Goal: Task Accomplishment & Management: Use online tool/utility

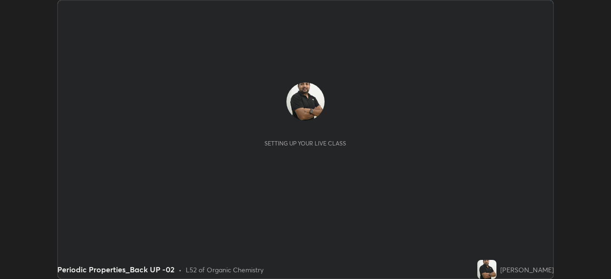
scroll to position [279, 611]
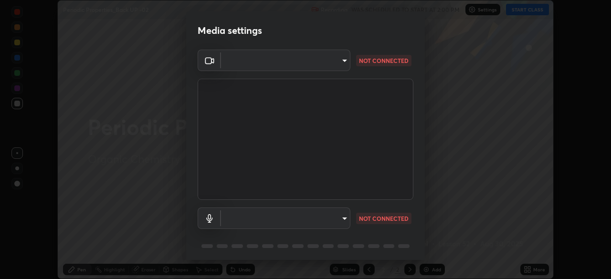
type input "55598c20c3627f74fde2fa62c56176c6afd958eb63f7086a397ce1464aa3371d"
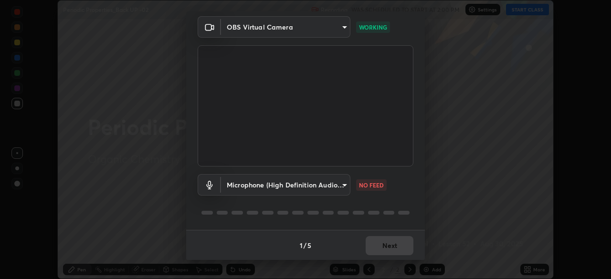
scroll to position [0, 0]
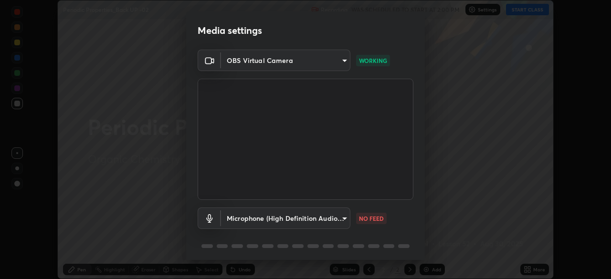
click at [345, 218] on body "Erase all Periodic Properties_Back UP -02 Recording WAS SCHEDULED TO START AT 2…" at bounding box center [305, 139] width 611 height 279
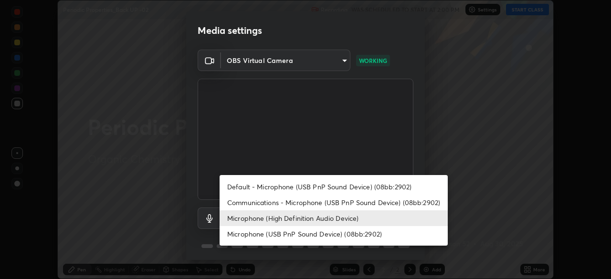
click at [338, 237] on li "Microphone (USB PnP Sound Device) (08bb:2902)" at bounding box center [334, 234] width 228 height 16
type input "8978167cc43bbe15643b5c1650d15191c1591088b9b21ab250a75ec132c1516a"
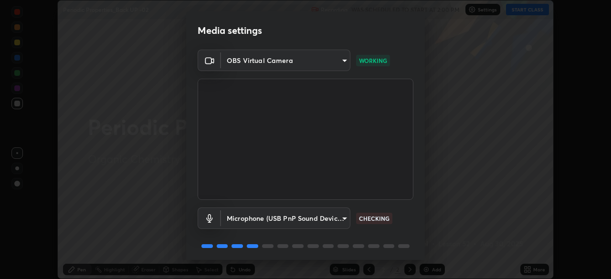
scroll to position [33, 0]
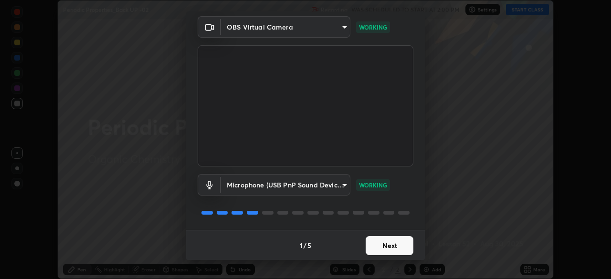
click at [403, 242] on button "Next" at bounding box center [390, 245] width 48 height 19
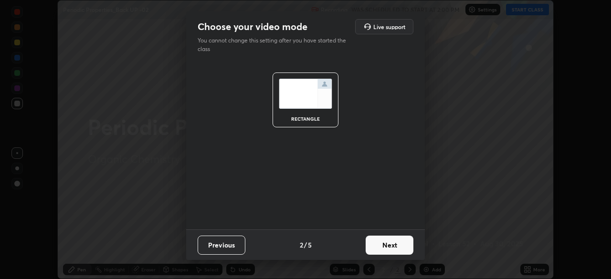
scroll to position [0, 0]
click at [402, 245] on button "Next" at bounding box center [390, 245] width 48 height 19
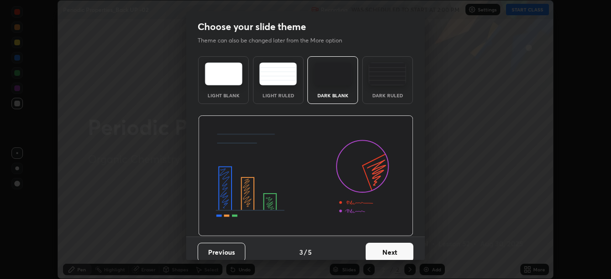
click at [403, 248] on button "Next" at bounding box center [390, 252] width 48 height 19
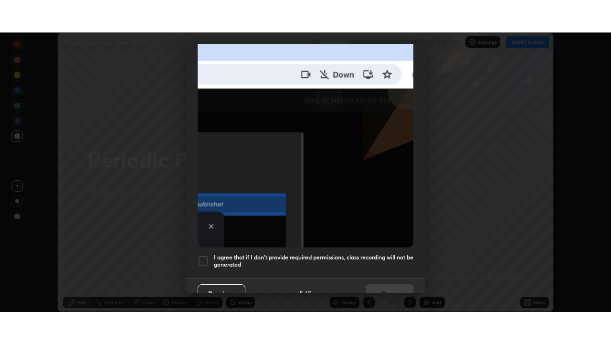
scroll to position [228, 0]
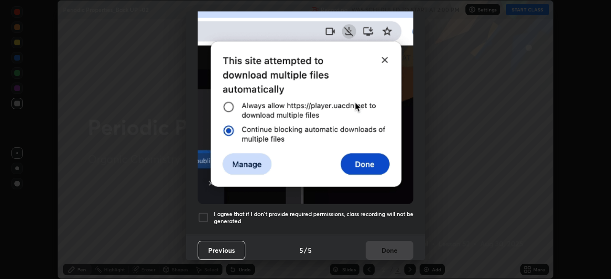
click at [387, 212] on h5 "I agree that if I don't provide required permissions, class recording will not …" at bounding box center [313, 217] width 199 height 15
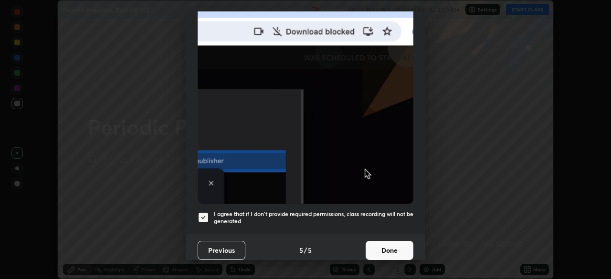
click at [394, 242] on button "Done" at bounding box center [390, 250] width 48 height 19
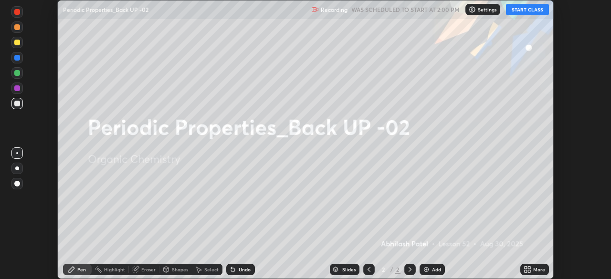
click at [540, 269] on div "More" at bounding box center [539, 269] width 12 height 5
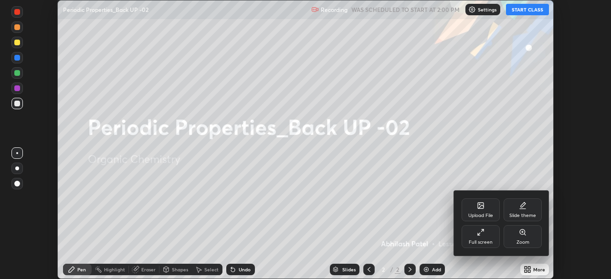
click at [483, 243] on div "Full screen" at bounding box center [481, 242] width 24 height 5
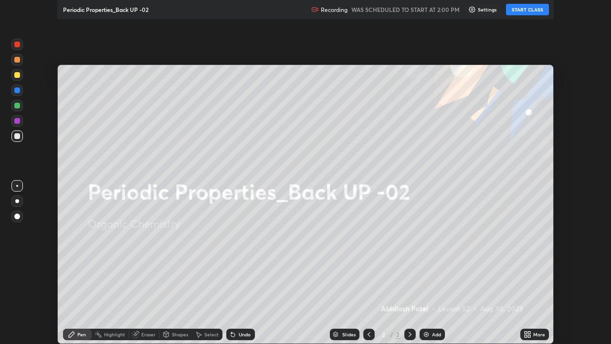
scroll to position [344, 611]
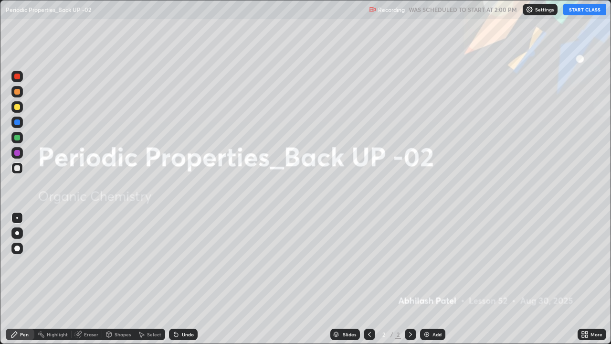
click at [436, 279] on div "Add" at bounding box center [436, 334] width 9 height 5
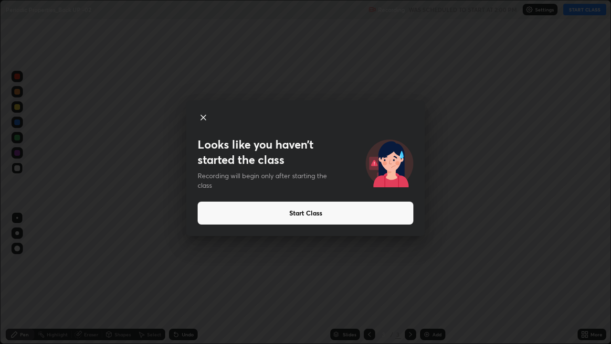
click at [215, 219] on button "Start Class" at bounding box center [306, 212] width 216 height 23
click at [220, 216] on button "Start Class" at bounding box center [306, 212] width 216 height 23
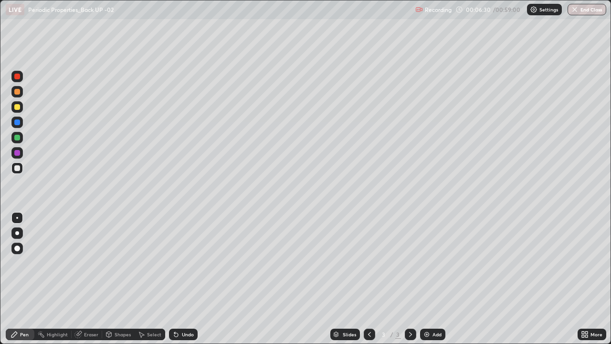
click at [182, 279] on div "Undo" at bounding box center [188, 334] width 12 height 5
click at [183, 279] on div "Undo" at bounding box center [188, 334] width 12 height 5
click at [17, 233] on div at bounding box center [17, 233] width 4 height 4
click at [439, 279] on div "Add" at bounding box center [432, 333] width 25 height 11
click at [179, 279] on div "Undo" at bounding box center [183, 333] width 29 height 11
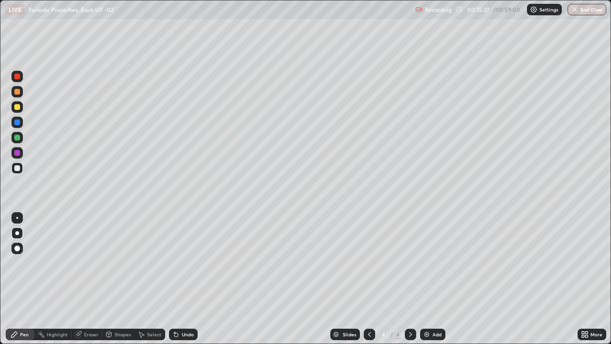
click at [177, 279] on icon at bounding box center [176, 334] width 8 height 8
click at [16, 162] on div at bounding box center [16, 167] width 11 height 11
click at [19, 133] on div at bounding box center [16, 137] width 11 height 11
click at [18, 119] on div at bounding box center [17, 122] width 6 height 6
click at [191, 279] on div "Undo" at bounding box center [188, 334] width 12 height 5
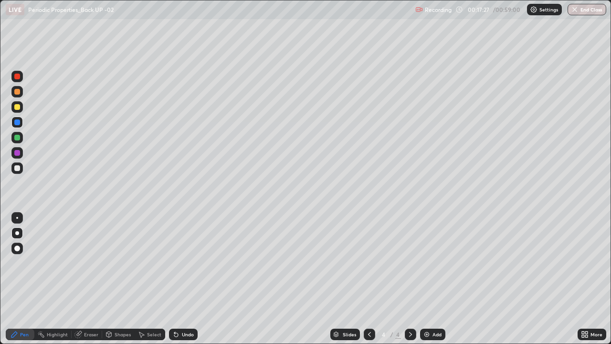
click at [185, 279] on div "Undo" at bounding box center [188, 334] width 12 height 5
click at [90, 279] on div "Eraser" at bounding box center [87, 333] width 31 height 11
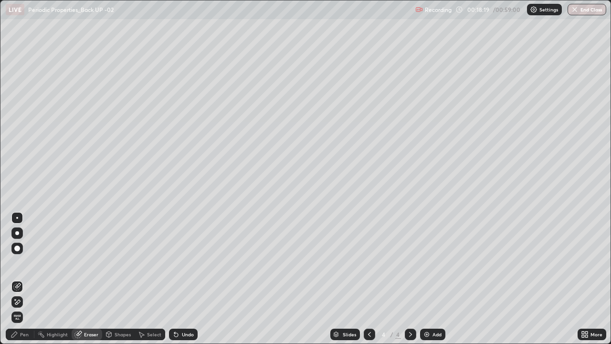
click at [17, 233] on div at bounding box center [17, 233] width 4 height 4
click at [22, 279] on div "Pen" at bounding box center [20, 333] width 29 height 11
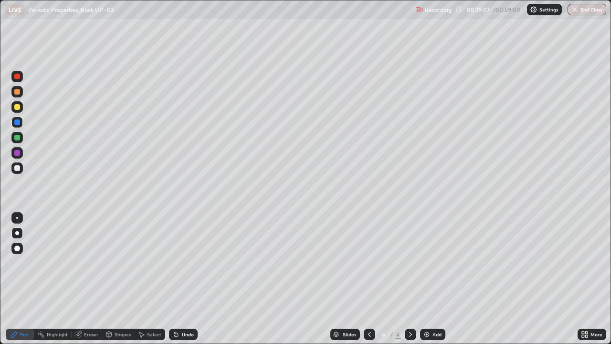
click at [182, 279] on div "Undo" at bounding box center [183, 333] width 29 height 11
click at [182, 279] on div "Undo" at bounding box center [188, 334] width 12 height 5
click at [178, 279] on icon at bounding box center [176, 334] width 8 height 8
click at [182, 279] on div "Undo" at bounding box center [183, 333] width 29 height 11
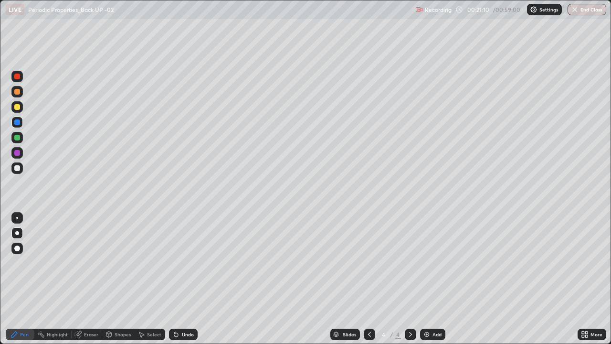
click at [180, 279] on div "Undo" at bounding box center [183, 333] width 29 height 11
click at [432, 279] on div "Add" at bounding box center [436, 334] width 9 height 5
click at [17, 168] on div at bounding box center [17, 168] width 6 height 6
click at [118, 279] on div "Shapes" at bounding box center [123, 334] width 16 height 5
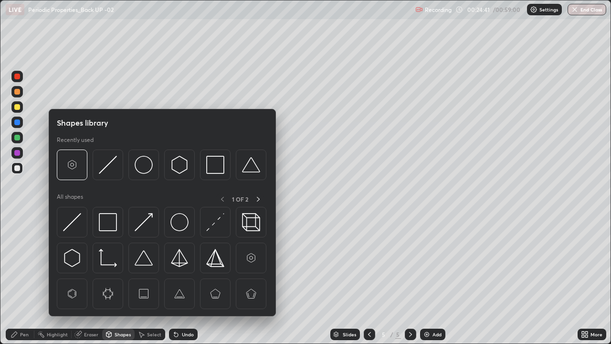
click at [23, 279] on div "Pen" at bounding box center [24, 334] width 9 height 5
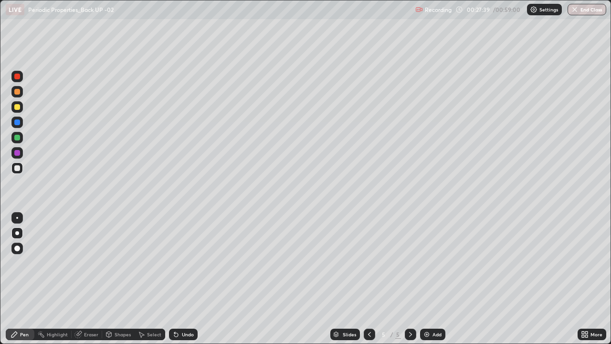
click at [430, 279] on div "Add" at bounding box center [432, 333] width 25 height 11
click at [178, 279] on icon at bounding box center [176, 334] width 8 height 8
click at [180, 279] on div "Undo" at bounding box center [181, 334] width 32 height 19
click at [127, 279] on div "Shapes" at bounding box center [118, 333] width 32 height 11
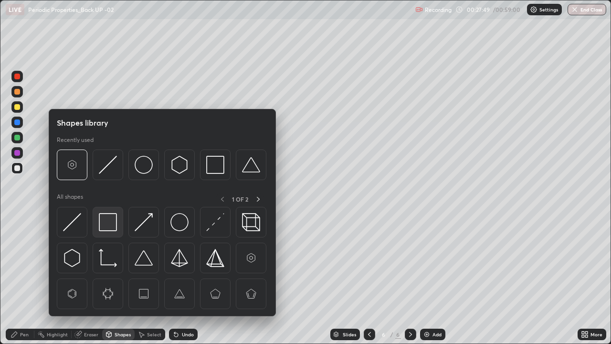
click at [110, 223] on img at bounding box center [108, 222] width 18 height 18
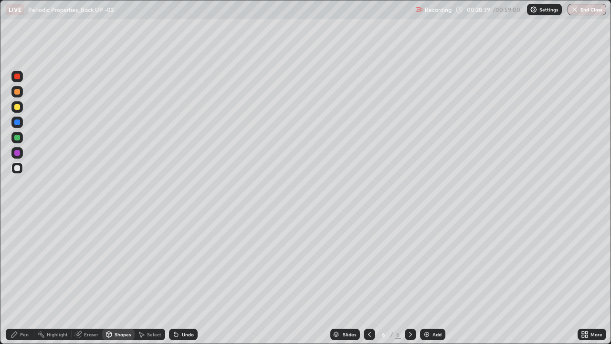
click at [20, 279] on div "Pen" at bounding box center [20, 333] width 29 height 11
click at [124, 279] on div "Shapes" at bounding box center [123, 334] width 16 height 5
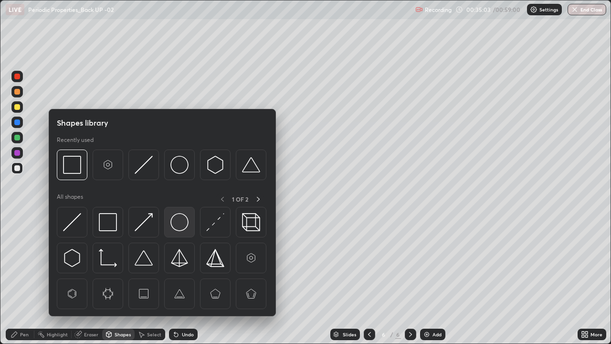
click at [185, 223] on img at bounding box center [179, 222] width 18 height 18
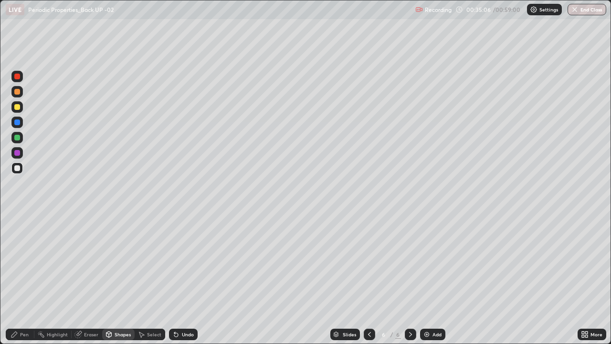
click at [24, 279] on div "Pen" at bounding box center [24, 334] width 9 height 5
click at [183, 279] on div "Undo" at bounding box center [188, 334] width 12 height 5
click at [423, 279] on img at bounding box center [427, 334] width 8 height 8
click at [115, 279] on div "Shapes" at bounding box center [123, 334] width 16 height 5
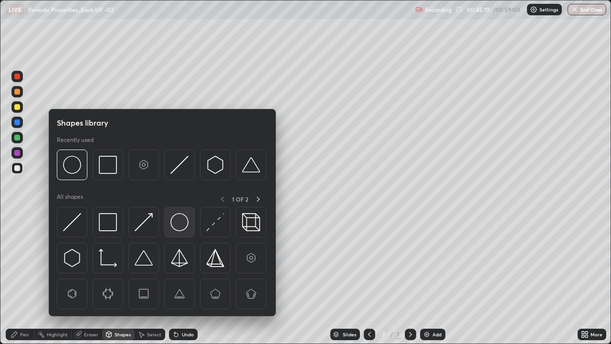
click at [181, 226] on img at bounding box center [179, 222] width 18 height 18
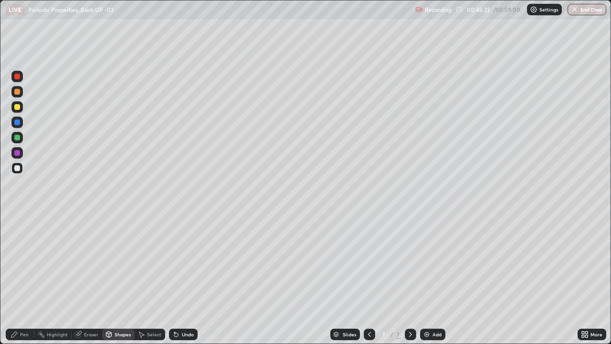
click at [150, 279] on div "Select" at bounding box center [154, 334] width 14 height 5
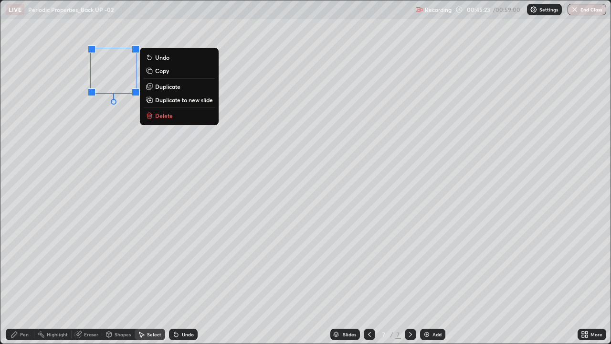
click at [169, 86] on p "Duplicate" at bounding box center [167, 87] width 25 height 8
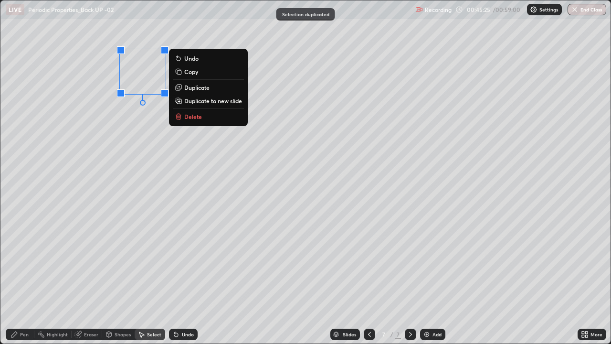
click at [150, 139] on div "0 ° Undo Copy Duplicate Duplicate to new slide Delete" at bounding box center [305, 171] width 610 height 343
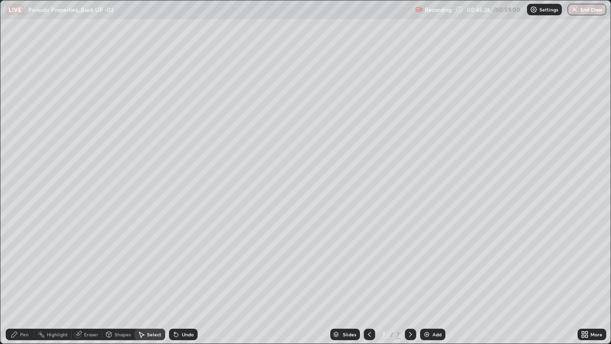
click at [28, 279] on div "Pen" at bounding box center [24, 334] width 9 height 5
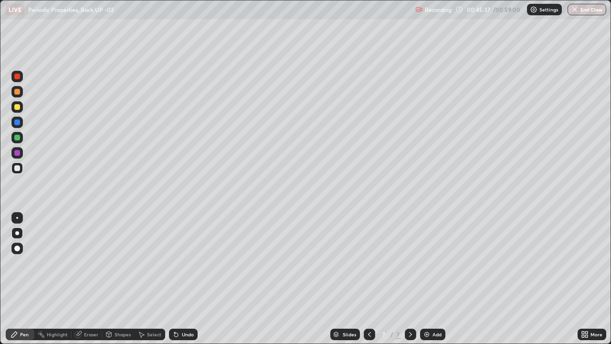
click at [185, 279] on div "Undo" at bounding box center [188, 334] width 12 height 5
click at [184, 279] on div "Undo" at bounding box center [188, 334] width 12 height 5
click at [188, 279] on div "Undo" at bounding box center [183, 333] width 29 height 11
click at [183, 279] on div "Undo" at bounding box center [183, 333] width 29 height 11
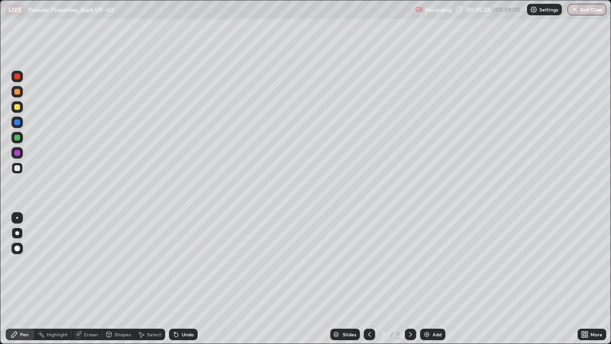
click at [184, 279] on div "Undo" at bounding box center [188, 334] width 12 height 5
click at [187, 279] on div "Undo" at bounding box center [183, 333] width 29 height 11
click at [189, 279] on div "Undo" at bounding box center [188, 334] width 12 height 5
click at [187, 279] on div "Undo" at bounding box center [188, 334] width 12 height 5
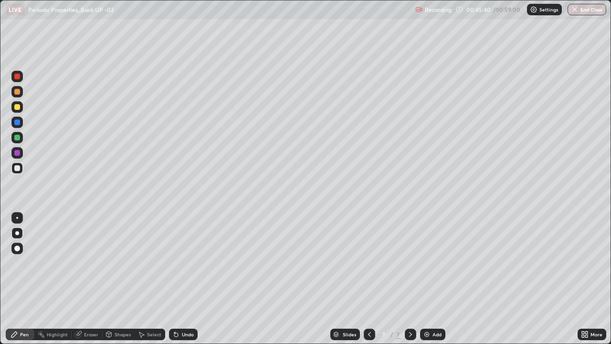
click at [189, 279] on div "Undo" at bounding box center [188, 334] width 12 height 5
click at [191, 279] on div "Undo" at bounding box center [188, 334] width 12 height 5
click at [190, 279] on div "Undo" at bounding box center [188, 334] width 12 height 5
click at [189, 279] on div "Undo" at bounding box center [188, 334] width 12 height 5
click at [191, 279] on div "Undo" at bounding box center [188, 334] width 12 height 5
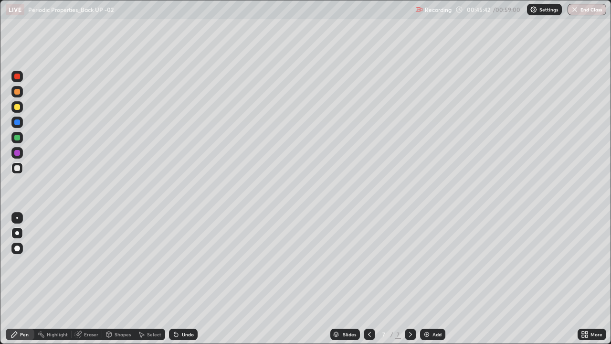
click at [186, 279] on div "Undo" at bounding box center [188, 334] width 12 height 5
click at [149, 279] on div "Select" at bounding box center [150, 333] width 31 height 11
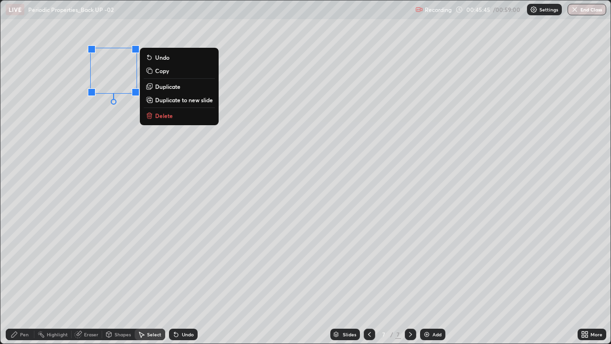
click at [160, 70] on p "Copy" at bounding box center [162, 71] width 14 height 8
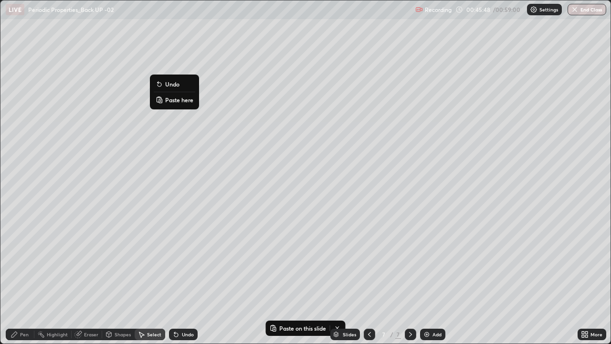
click at [175, 98] on p "Paste here" at bounding box center [179, 100] width 28 height 8
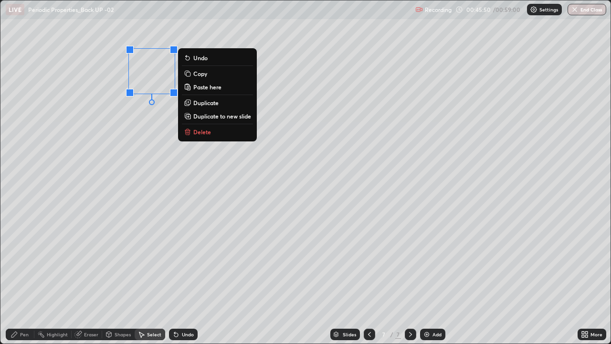
click at [147, 122] on div "0 ° Undo Copy Paste here Duplicate Duplicate to new slide Delete" at bounding box center [305, 171] width 610 height 343
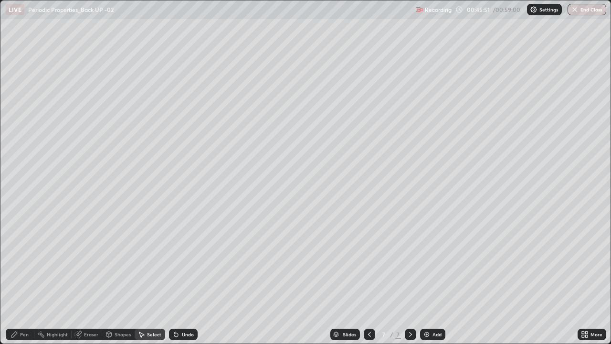
click at [23, 279] on div "Pen" at bounding box center [20, 333] width 29 height 11
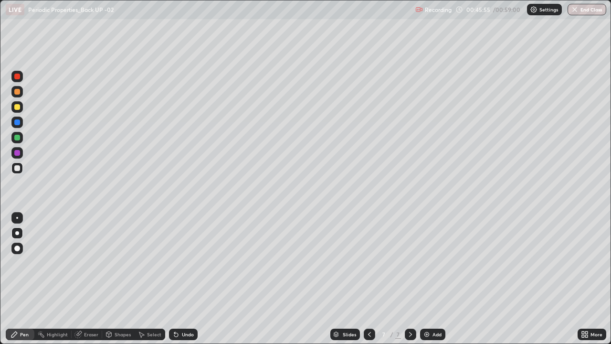
click at [16, 138] on div at bounding box center [17, 138] width 6 height 6
click at [109, 279] on icon at bounding box center [109, 334] width 8 height 8
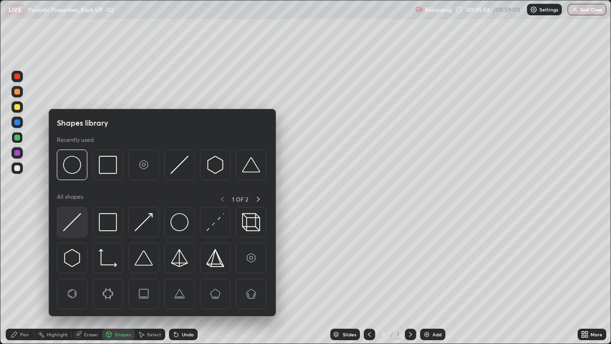
click at [74, 221] on img at bounding box center [72, 222] width 18 height 18
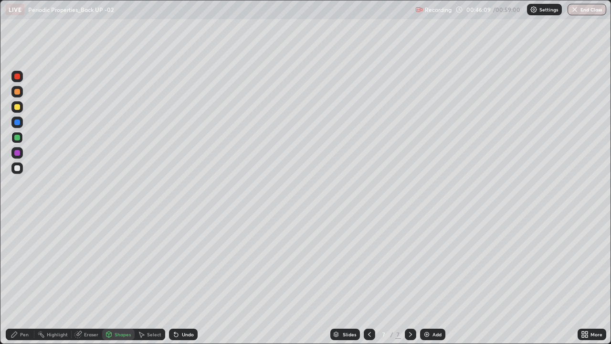
click at [28, 279] on div "Pen" at bounding box center [20, 333] width 29 height 11
click at [186, 279] on div "Undo" at bounding box center [188, 334] width 12 height 5
click at [193, 279] on div "Undo" at bounding box center [183, 333] width 29 height 11
click at [191, 279] on div "Undo" at bounding box center [183, 333] width 29 height 11
click at [183, 279] on div "Undo" at bounding box center [188, 334] width 12 height 5
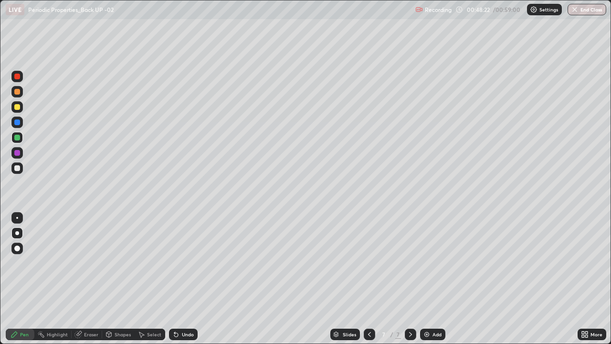
click at [186, 279] on div "Undo" at bounding box center [188, 334] width 12 height 5
click at [185, 279] on div "Undo" at bounding box center [183, 333] width 29 height 11
click at [187, 279] on div "Undo" at bounding box center [183, 333] width 29 height 11
click at [182, 279] on div "Undo" at bounding box center [183, 333] width 29 height 11
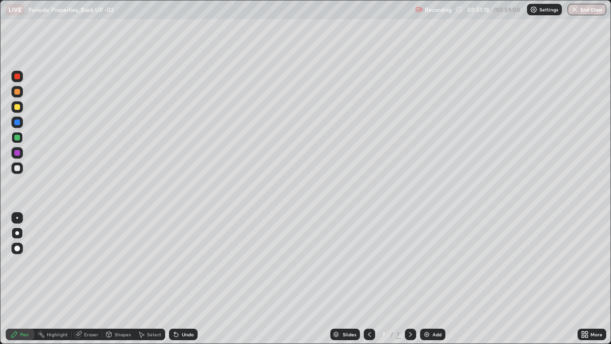
click at [190, 279] on div "Undo" at bounding box center [188, 334] width 12 height 5
click at [433, 279] on div "Add" at bounding box center [436, 334] width 9 height 5
click at [122, 279] on div "Shapes" at bounding box center [118, 333] width 32 height 11
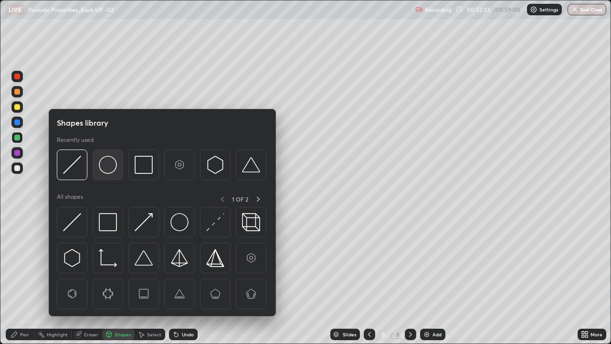
click at [111, 171] on img at bounding box center [108, 165] width 18 height 18
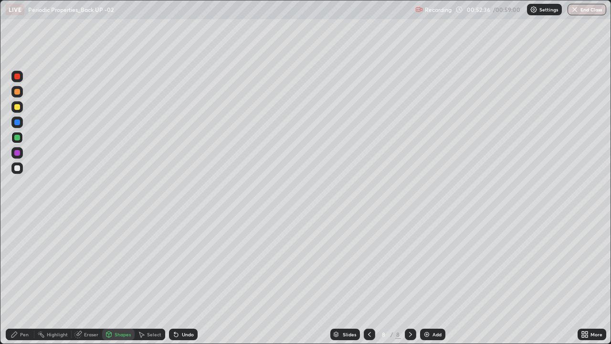
click at [126, 279] on div "Shapes" at bounding box center [118, 333] width 32 height 11
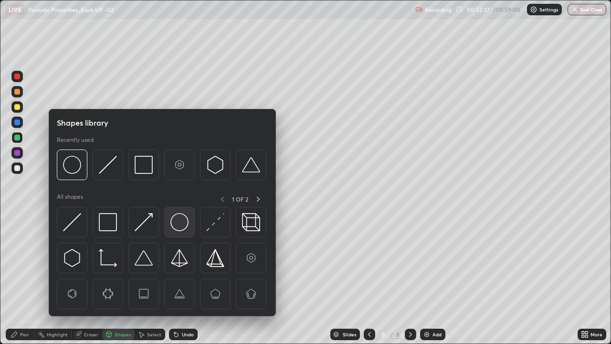
click at [177, 216] on img at bounding box center [179, 222] width 18 height 18
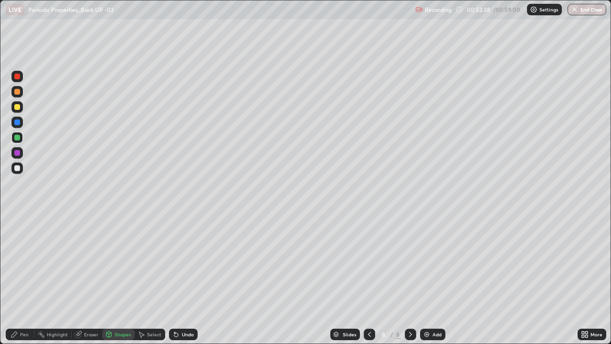
click at [20, 166] on div at bounding box center [16, 167] width 11 height 11
click at [148, 279] on div "Select" at bounding box center [150, 333] width 31 height 11
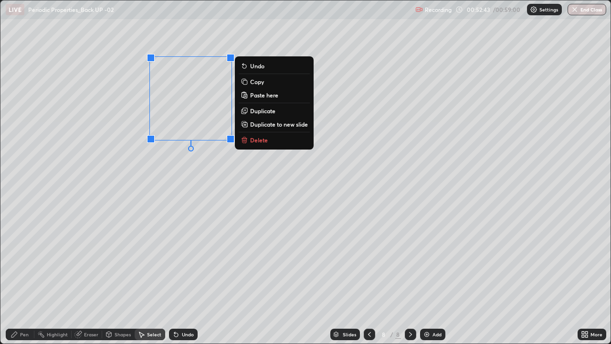
click at [171, 180] on div "0 ° Undo Copy Paste here Duplicate Duplicate to new slide Delete" at bounding box center [305, 171] width 610 height 343
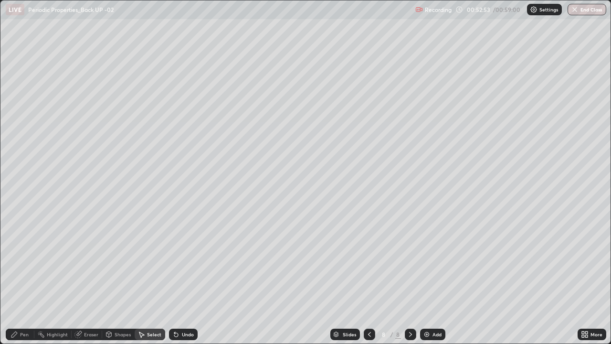
click at [19, 279] on div "Pen" at bounding box center [20, 333] width 29 height 11
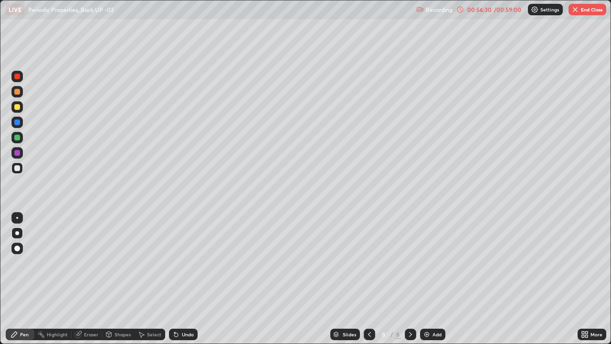
click at [191, 279] on div "Undo" at bounding box center [183, 333] width 29 height 11
click at [183, 279] on div "Undo" at bounding box center [188, 334] width 12 height 5
click at [192, 279] on div "Undo" at bounding box center [188, 334] width 12 height 5
click at [192, 279] on div "Undo" at bounding box center [183, 333] width 29 height 11
click at [190, 279] on div "Undo" at bounding box center [183, 333] width 29 height 11
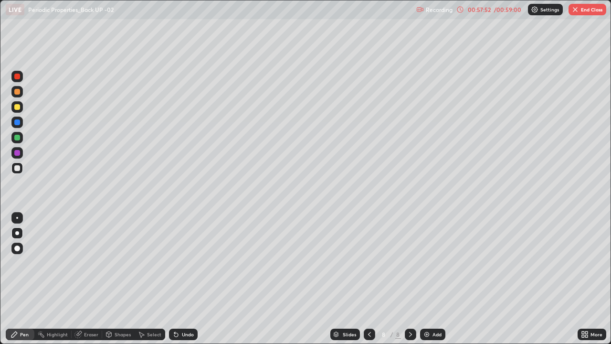
click at [190, 279] on div "Undo" at bounding box center [183, 333] width 29 height 11
click at [187, 279] on div "Undo" at bounding box center [188, 334] width 12 height 5
click at [121, 279] on div "Shapes" at bounding box center [118, 333] width 32 height 11
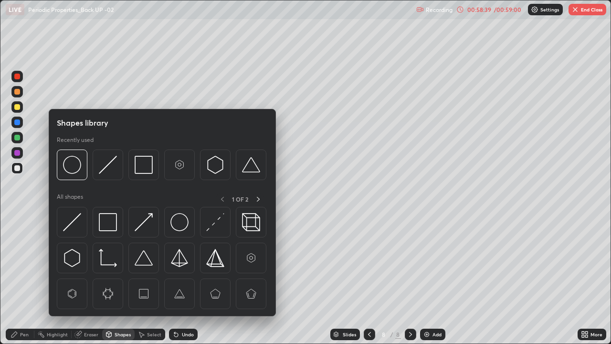
click at [86, 279] on div "Eraser" at bounding box center [91, 334] width 14 height 5
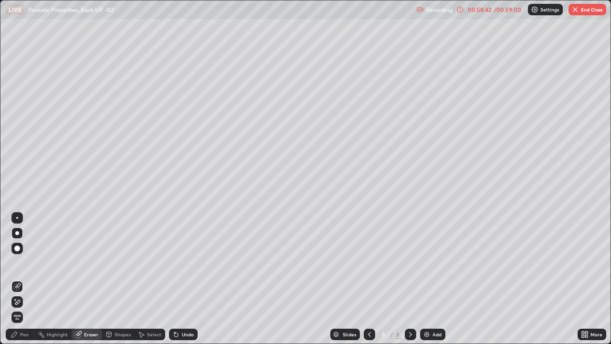
click at [26, 279] on div "Pen" at bounding box center [20, 333] width 29 height 11
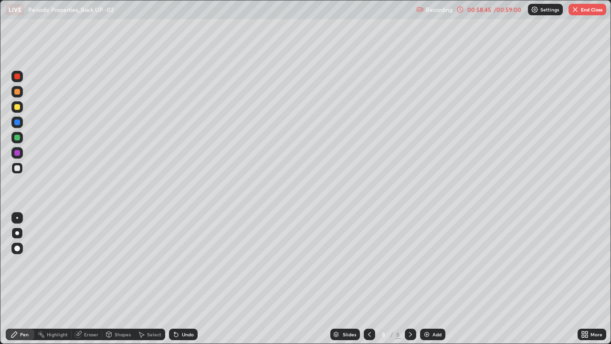
click at [184, 279] on div "Undo" at bounding box center [188, 334] width 12 height 5
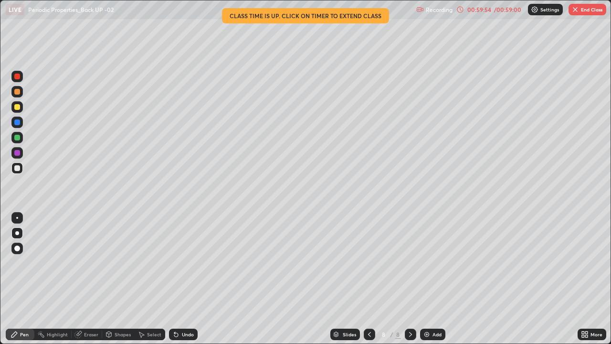
click at [88, 279] on div "Eraser" at bounding box center [91, 334] width 14 height 5
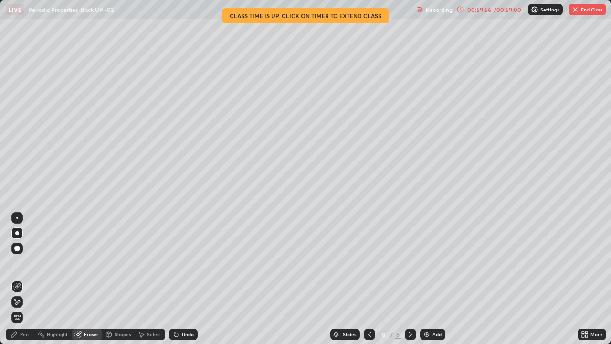
click at [18, 279] on div "Pen" at bounding box center [20, 333] width 29 height 11
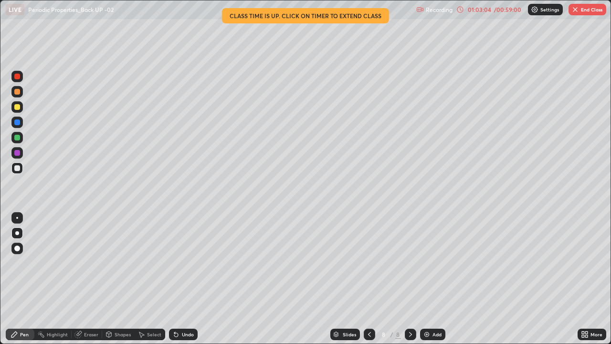
click at [583, 279] on icon at bounding box center [583, 336] width 2 height 2
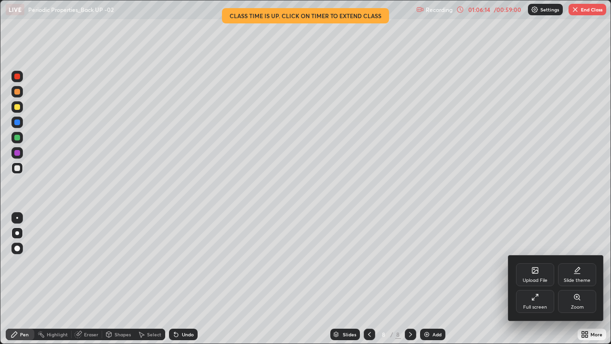
click at [593, 10] on div at bounding box center [305, 172] width 611 height 344
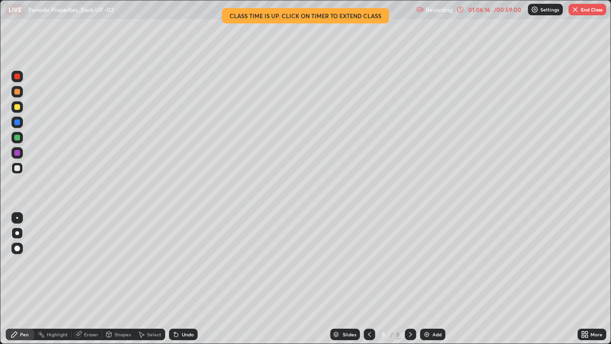
click at [584, 9] on button "End Class" at bounding box center [587, 9] width 38 height 11
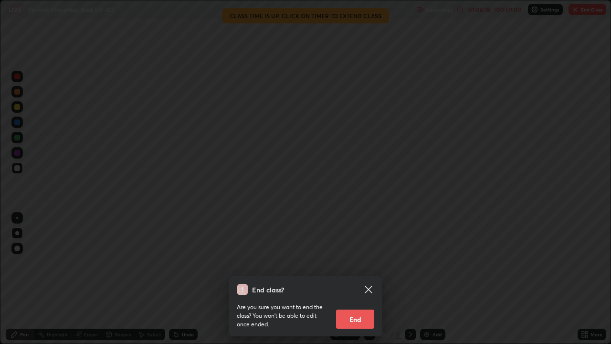
click at [359, 279] on button "End" at bounding box center [355, 318] width 38 height 19
